Goal: Find specific page/section: Find specific page/section

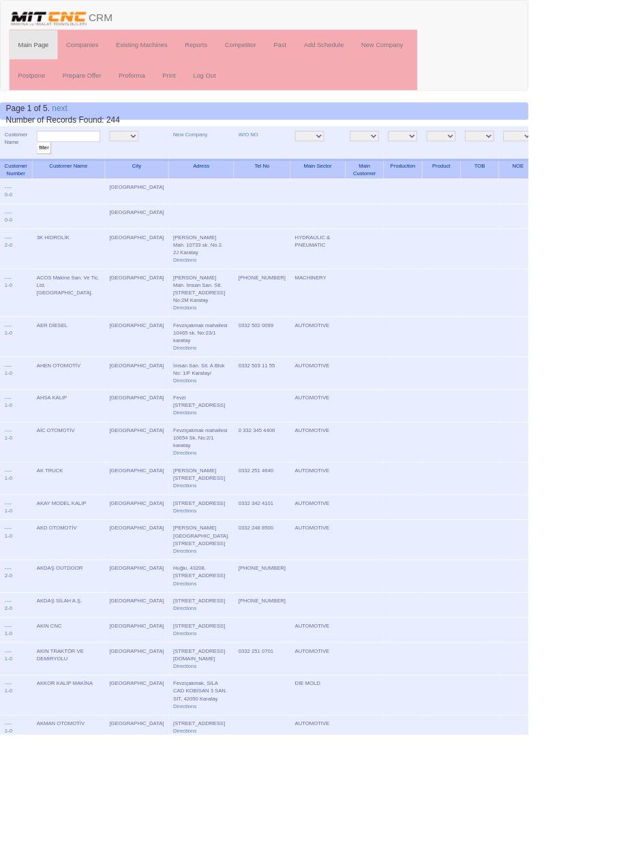
click at [101, 162] on input "text" at bounding box center [80, 159] width 74 height 13
type input "Naz"
click at [43, 166] on input "filter" at bounding box center [51, 173] width 17 height 14
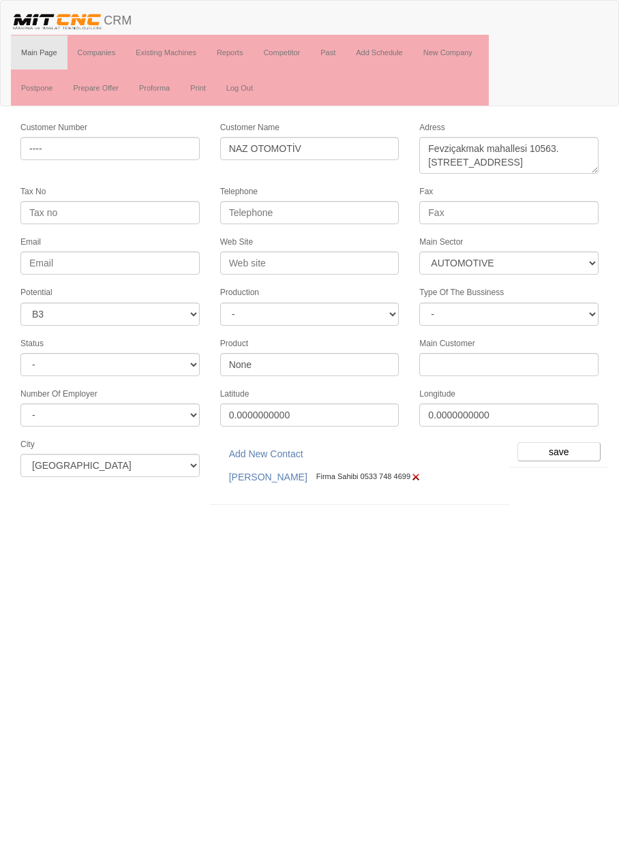
select select "370"
select select "6"
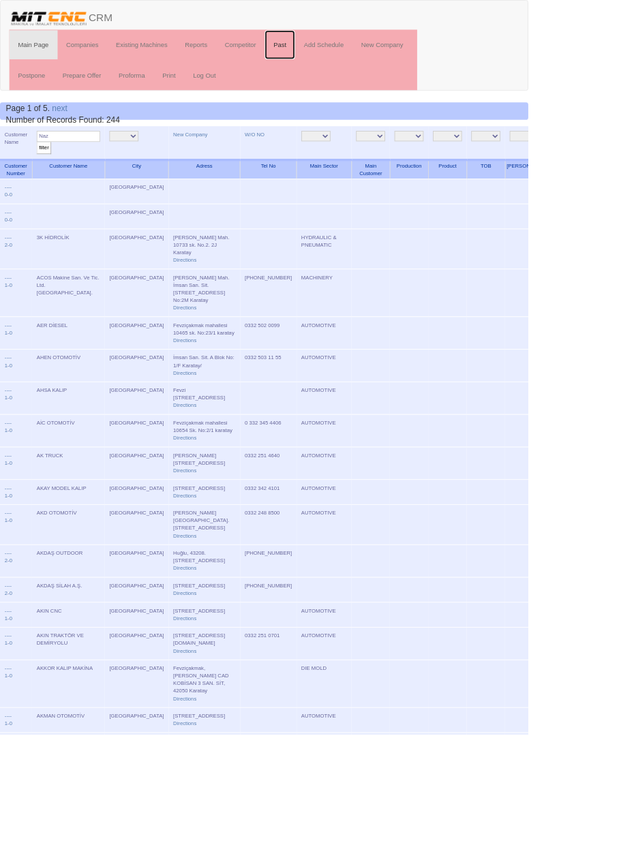
click at [328, 55] on link "Past" at bounding box center [327, 52] width 35 height 34
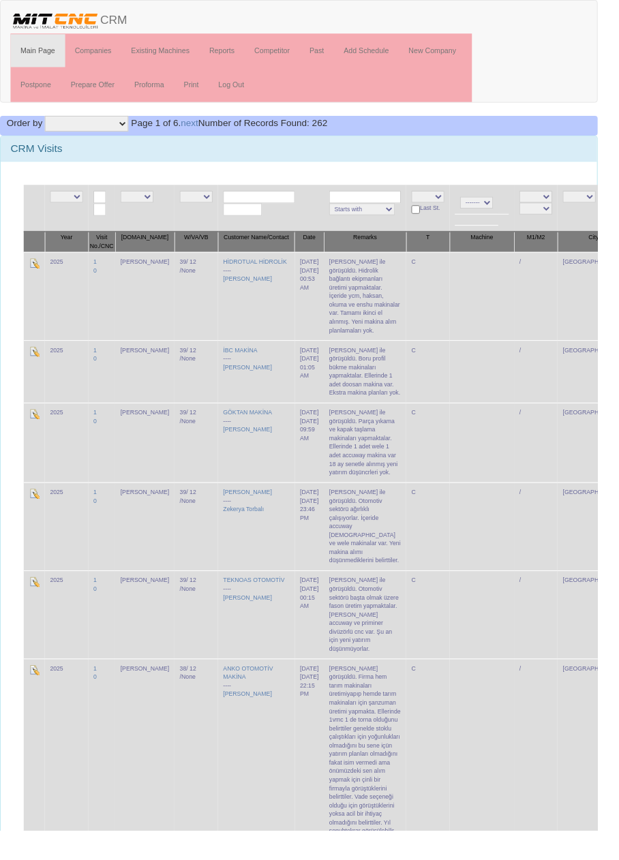
click at [261, 202] on input "text" at bounding box center [268, 204] width 74 height 13
click at [280, 221] on link "NAZ OTOMOTİV" at bounding box center [269, 222] width 108 height 15
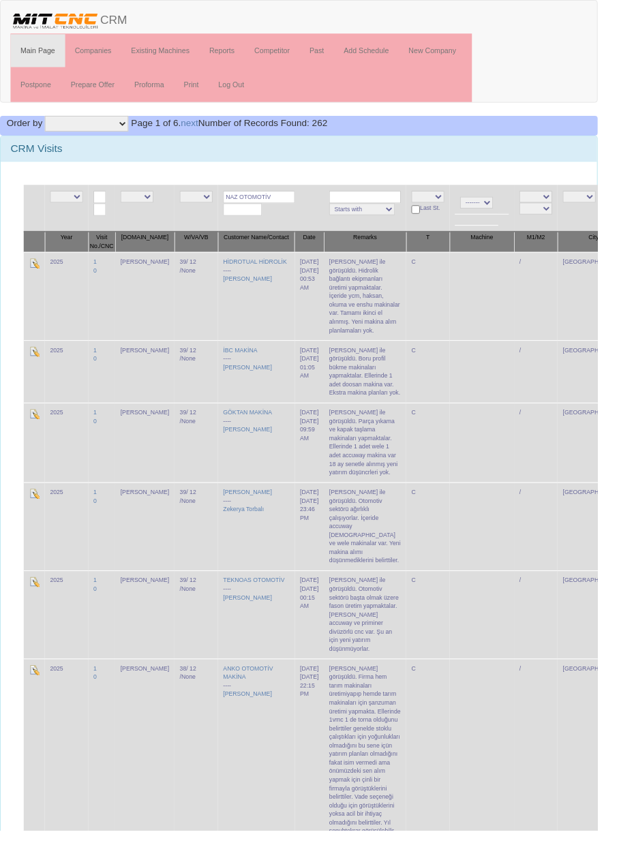
click at [279, 205] on input "NAZ OTOMOTİV" at bounding box center [268, 204] width 74 height 13
type input "NA"
type input "Çakmak"
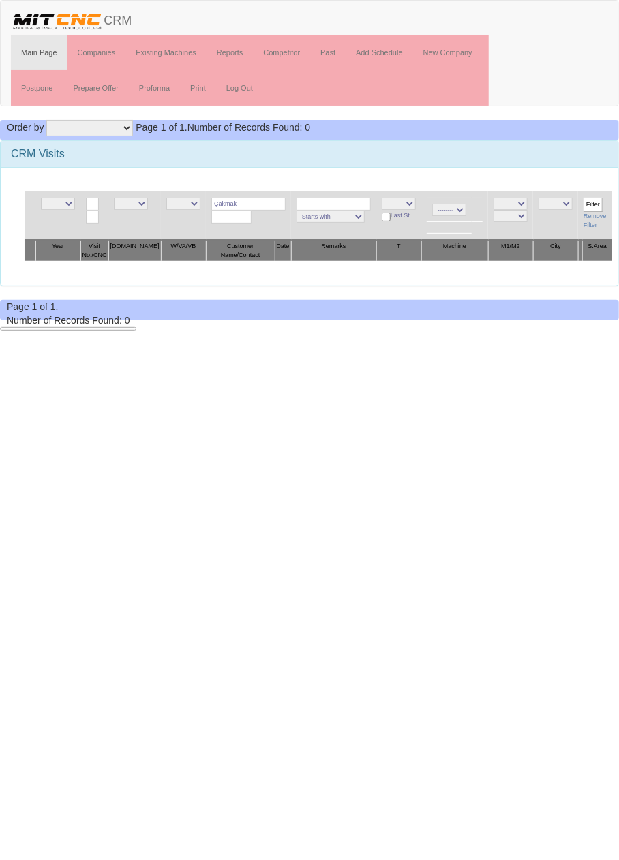
click at [255, 204] on input "Çakmak" at bounding box center [248, 204] width 74 height 13
type input "Ramta"
click at [261, 204] on input "Ramta" at bounding box center [248, 204] width 74 height 13
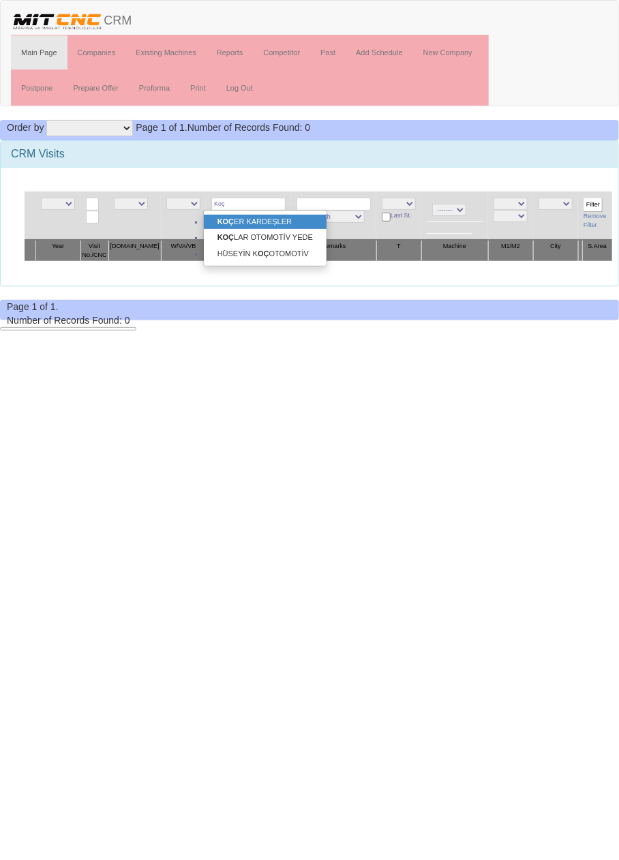
type input "Koç"
